Goal: Find contact information: Find contact information

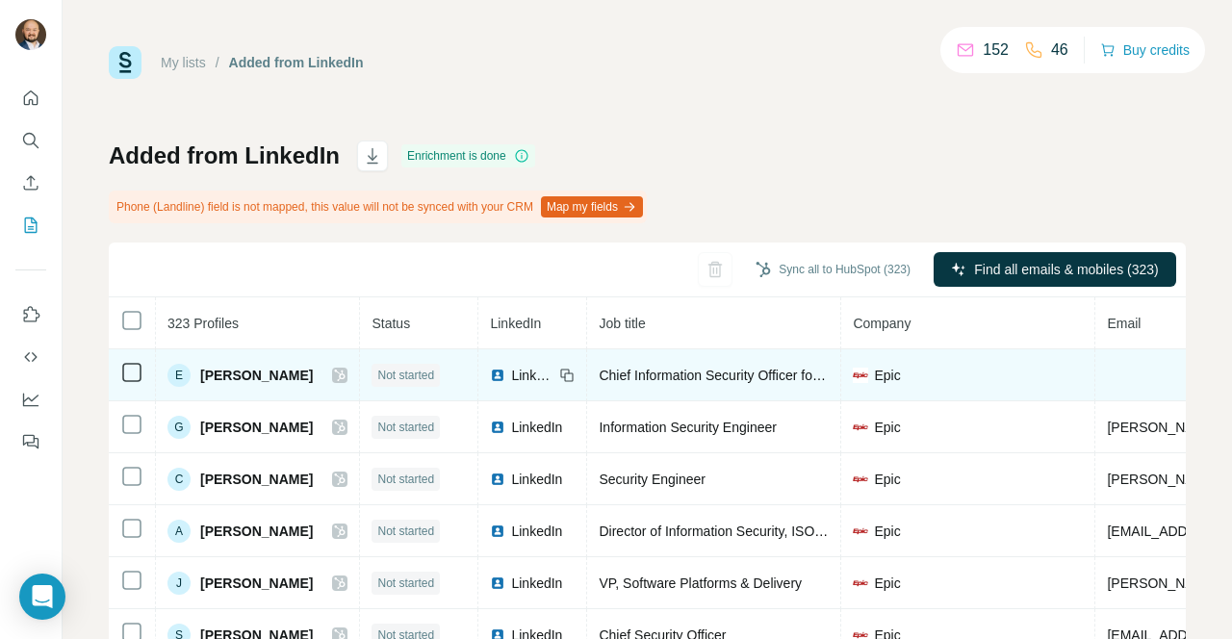
click at [264, 375] on span "[PERSON_NAME]" at bounding box center [256, 375] width 113 height 19
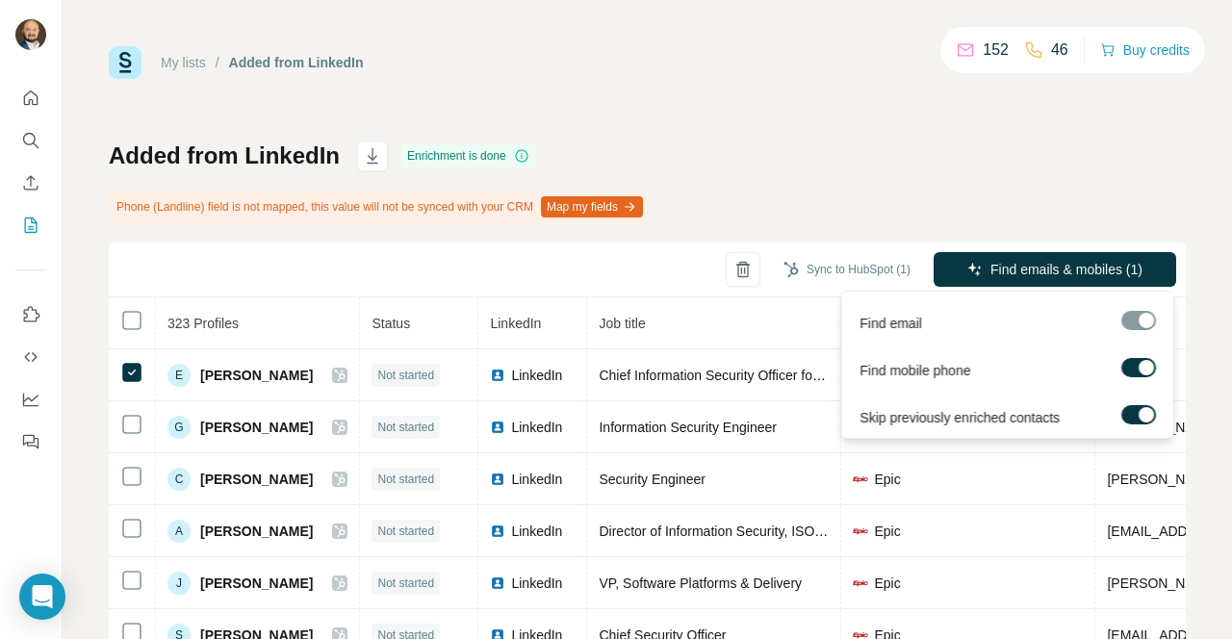
click at [1141, 315] on div at bounding box center [1139, 320] width 35 height 19
click at [1071, 257] on button "Find emails & mobiles (1)" at bounding box center [1055, 269] width 243 height 35
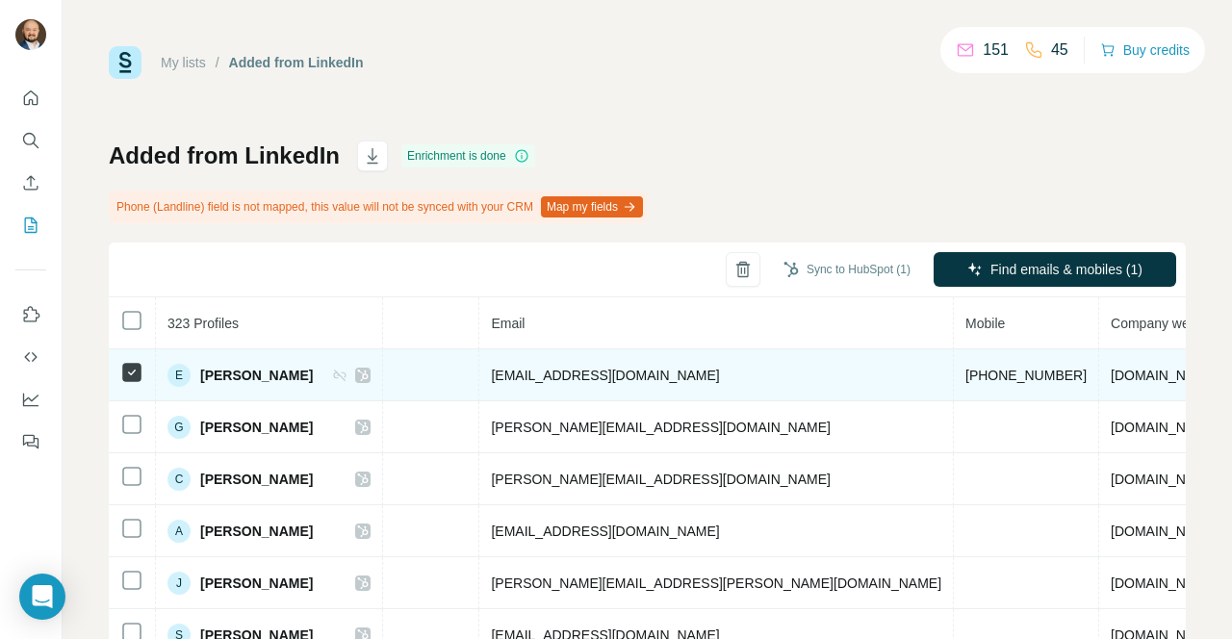
scroll to position [0, 578]
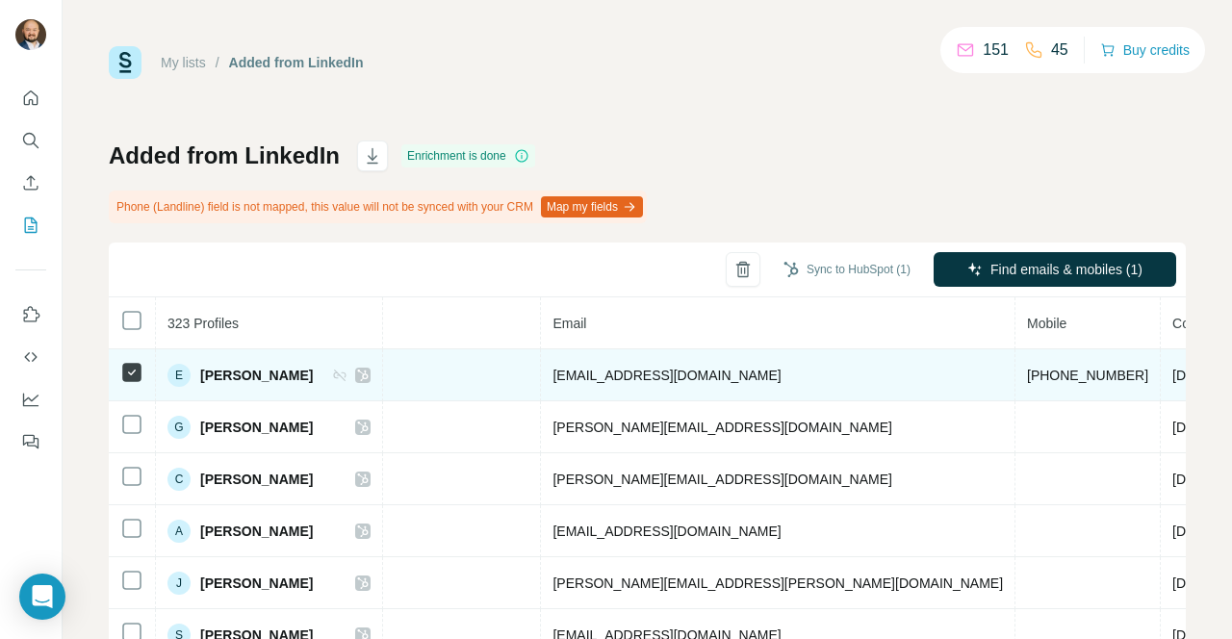
click at [631, 374] on span "[EMAIL_ADDRESS][DOMAIN_NAME]" at bounding box center [667, 375] width 228 height 15
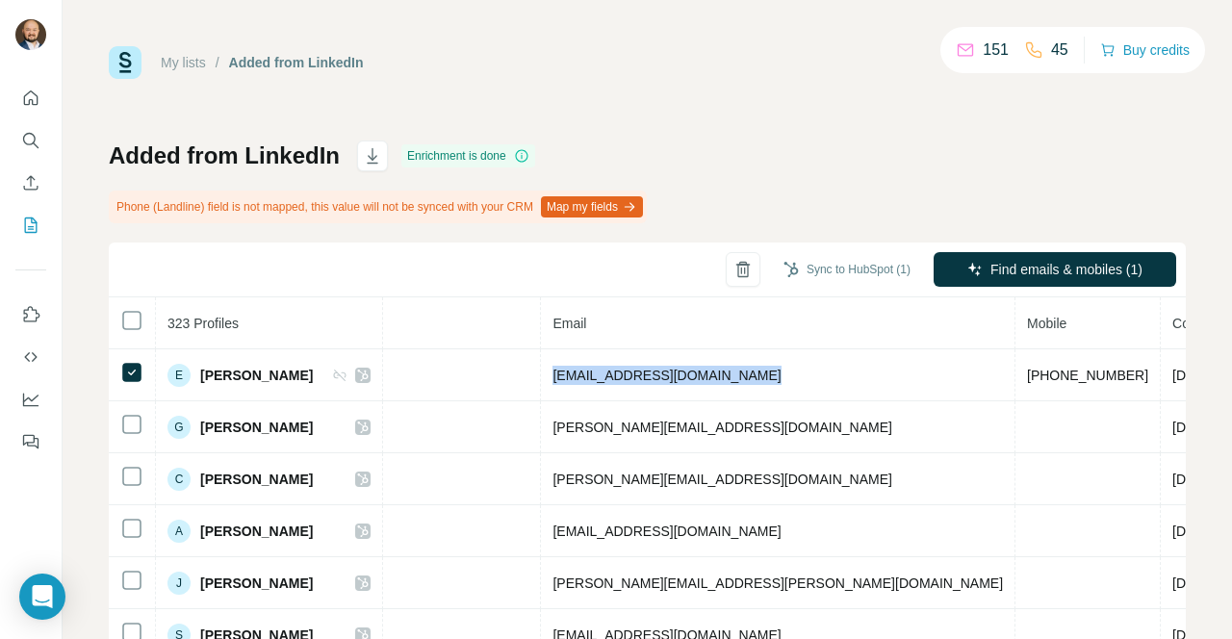
copy span "[EMAIL_ADDRESS][DOMAIN_NAME]"
click at [773, 128] on div "My lists / Added from LinkedIn 151 45 Buy credits Added from LinkedIn Enrichmen…" at bounding box center [647, 426] width 1077 height 760
